Goal: Information Seeking & Learning: Learn about a topic

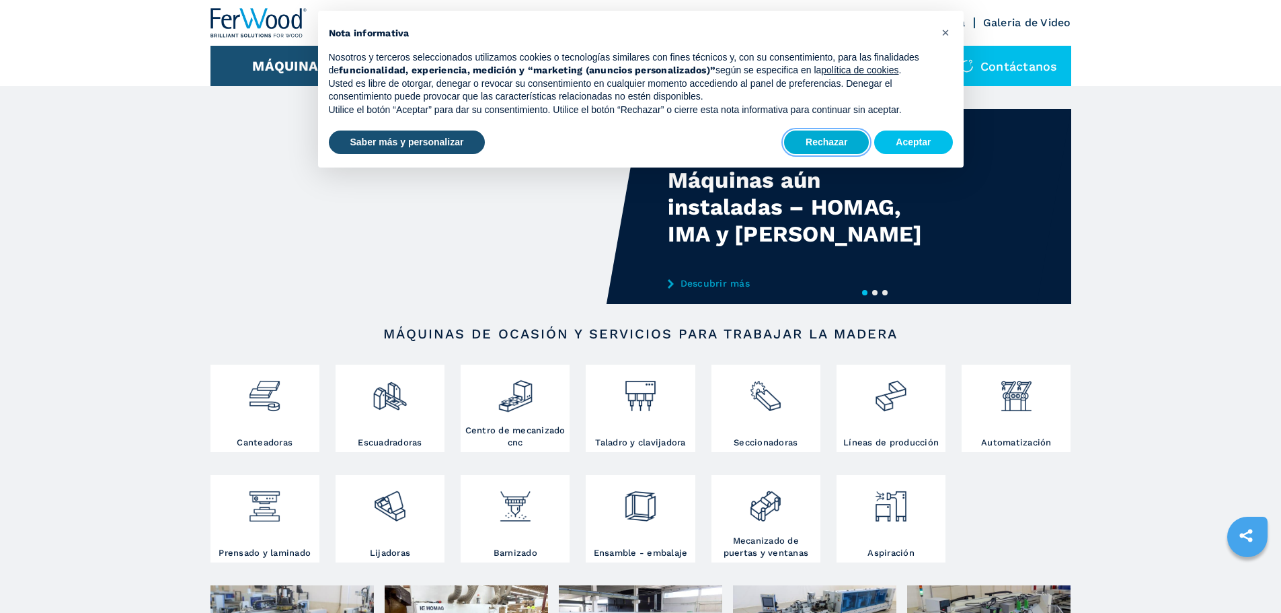
click at [830, 140] on button "Rechazar" at bounding box center [826, 142] width 85 height 24
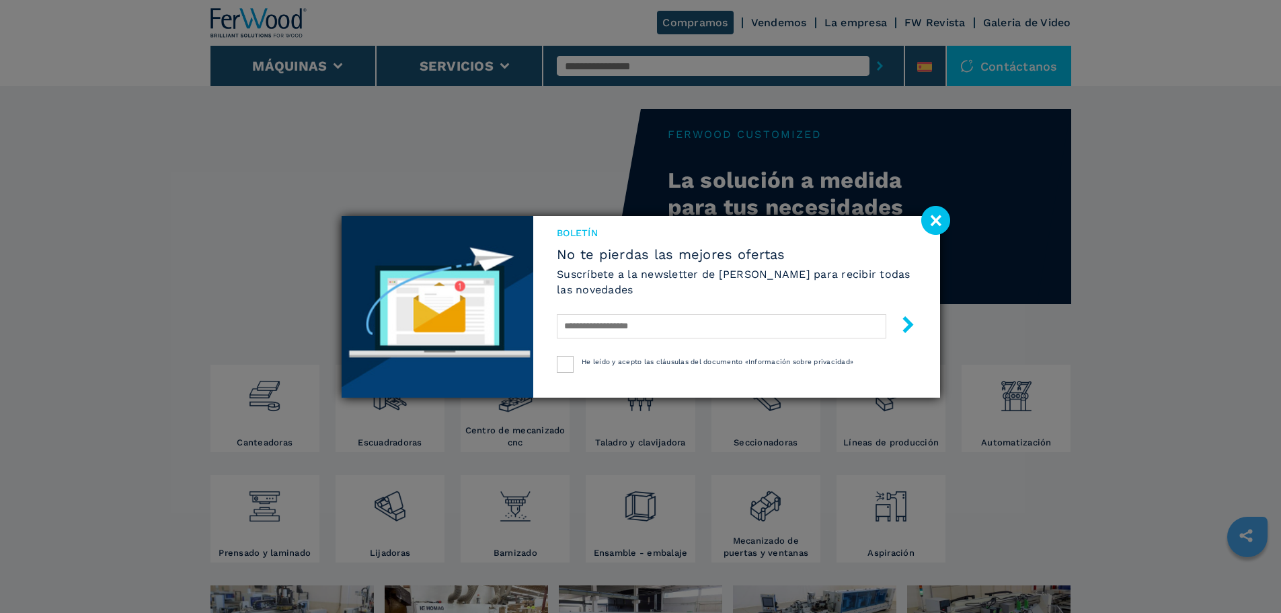
click at [931, 222] on image at bounding box center [935, 220] width 29 height 29
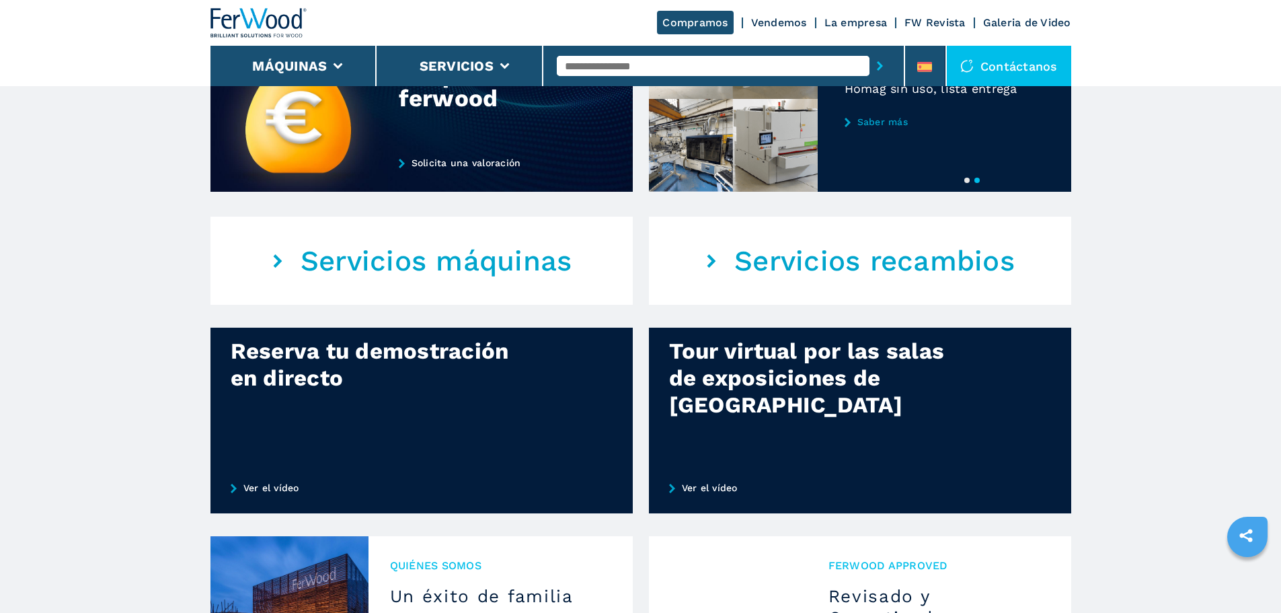
scroll to position [1076, 0]
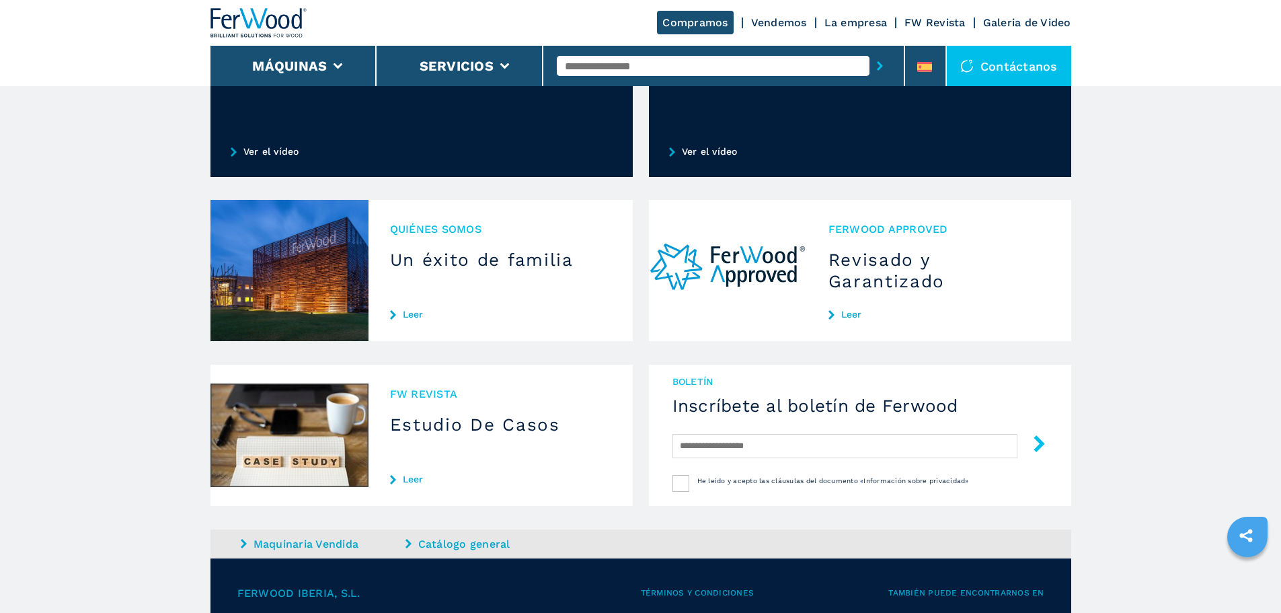
click at [348, 292] on img at bounding box center [289, 270] width 158 height 141
click at [418, 319] on link "Leer" at bounding box center [500, 314] width 221 height 11
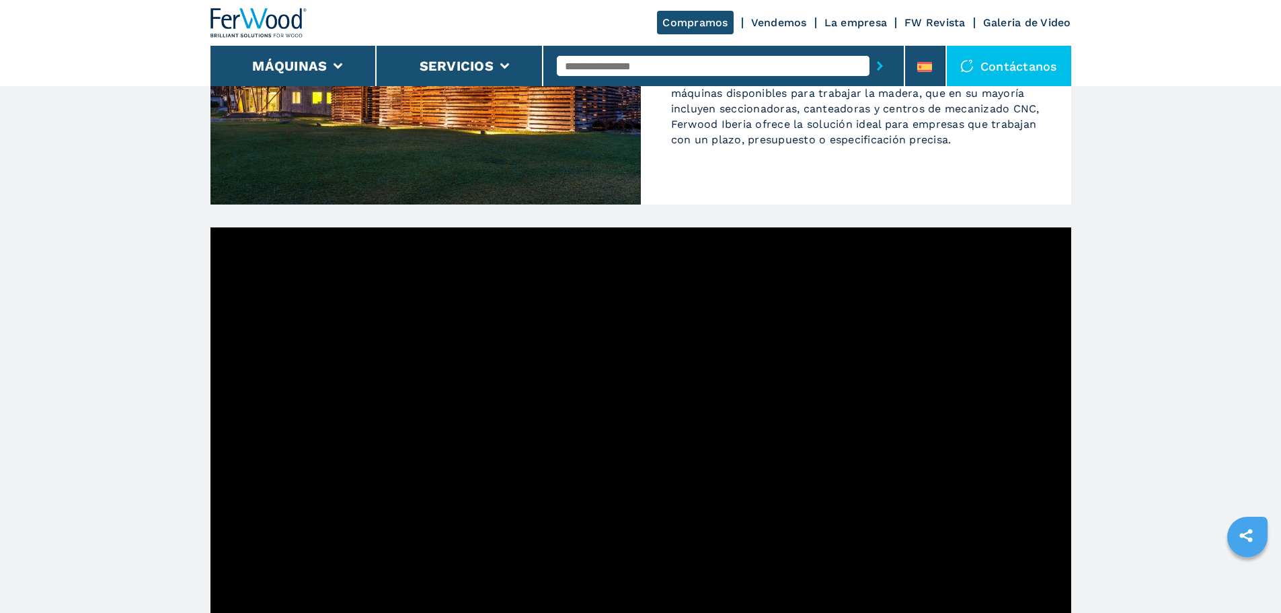
scroll to position [726, 0]
